Goal: Task Accomplishment & Management: Use online tool/utility

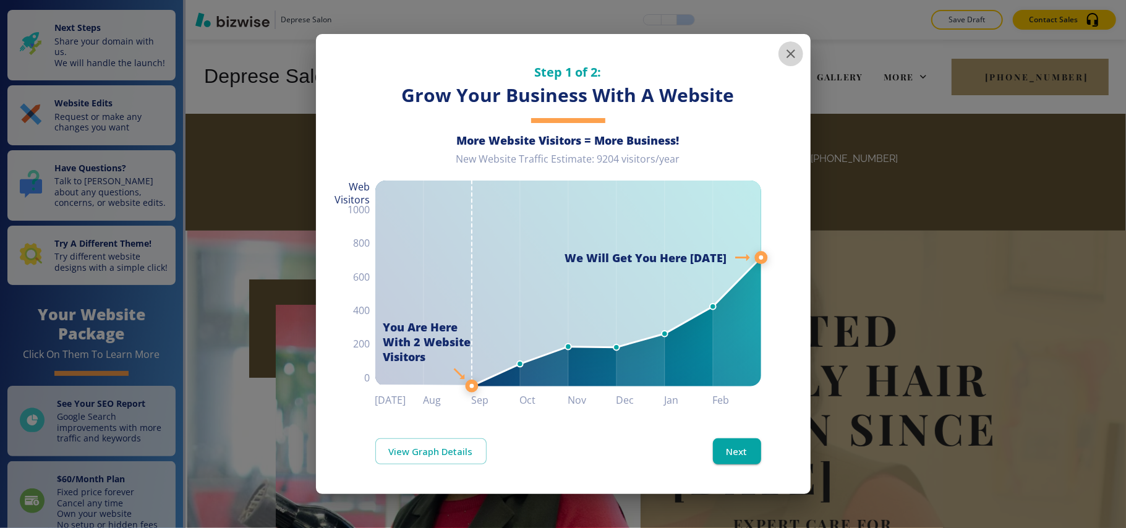
click at [786, 53] on icon "button" at bounding box center [791, 53] width 15 height 15
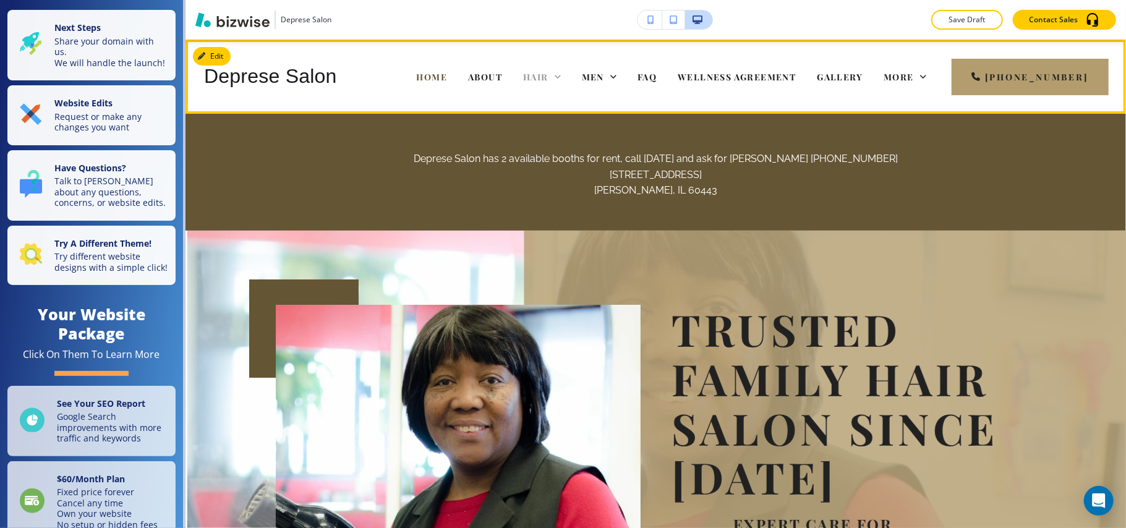
click at [564, 72] on icon at bounding box center [558, 77] width 12 height 12
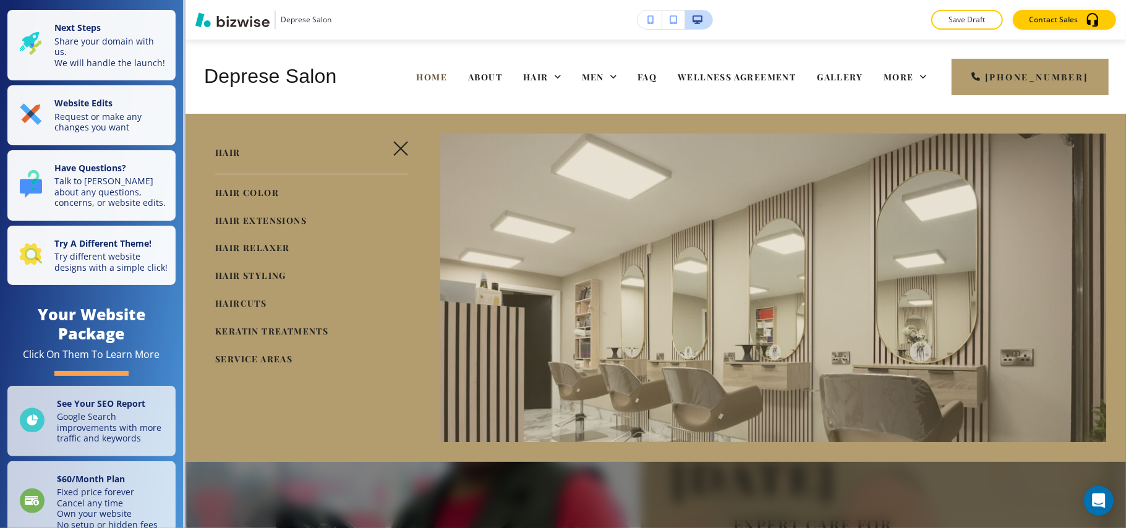
click at [397, 147] on icon "button" at bounding box center [401, 149] width 14 height 14
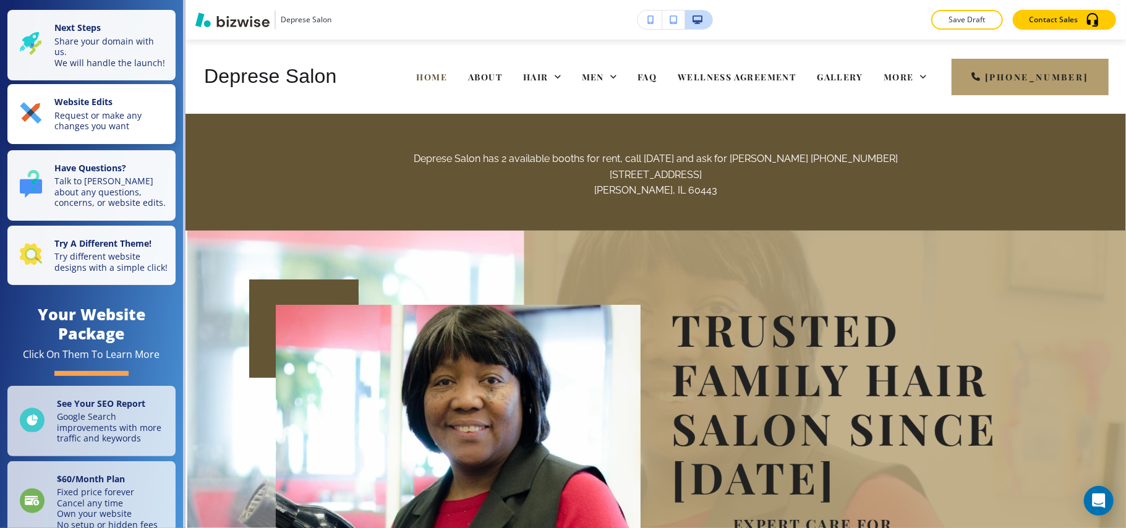
click at [98, 119] on p "Request or make any changes you want" at bounding box center [111, 121] width 114 height 22
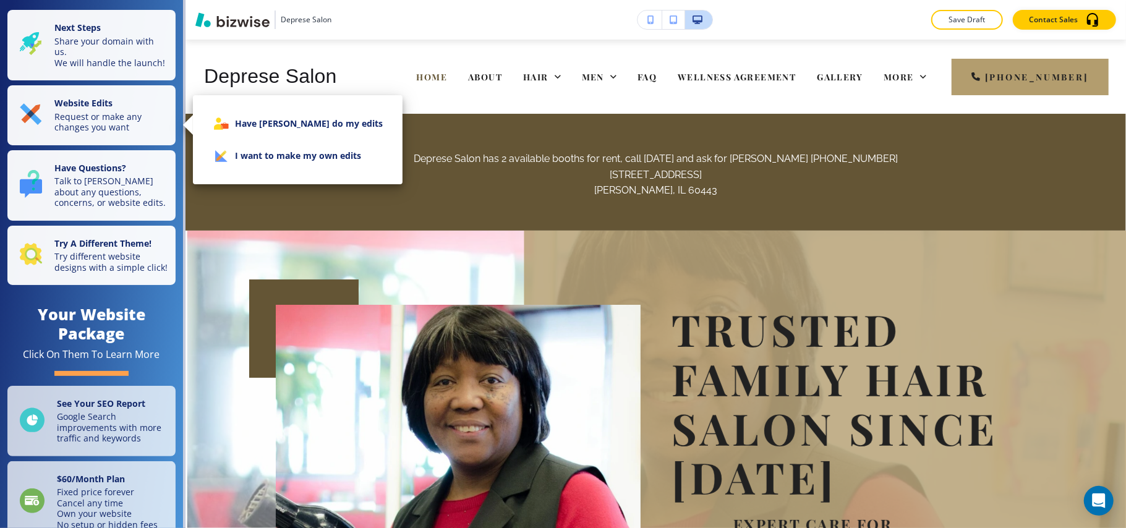
click at [302, 157] on li "I want to make my own edits" at bounding box center [298, 156] width 190 height 32
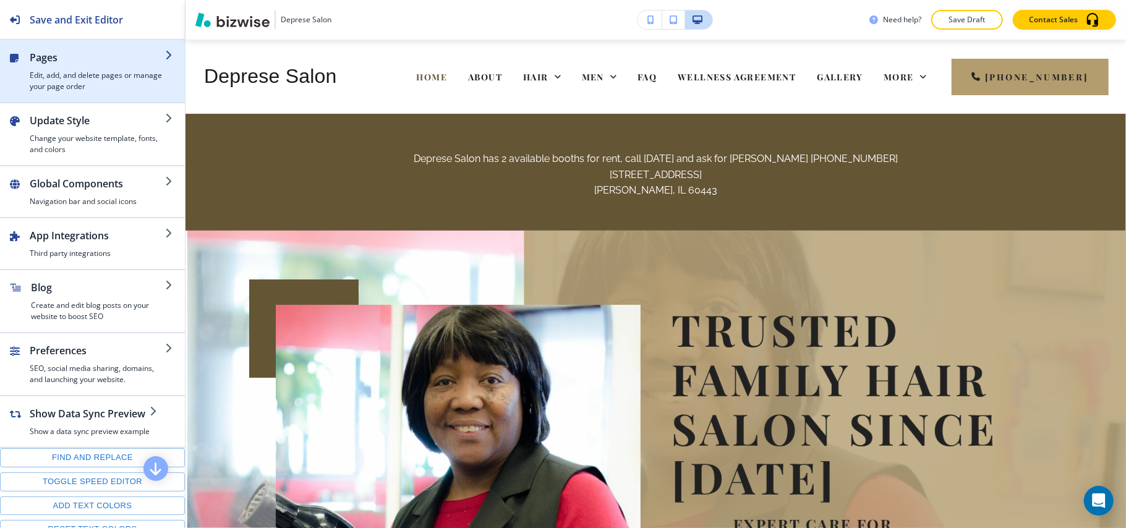
click at [89, 55] on h2 "Pages" at bounding box center [97, 57] width 135 height 15
